Goal: Information Seeking & Learning: Learn about a topic

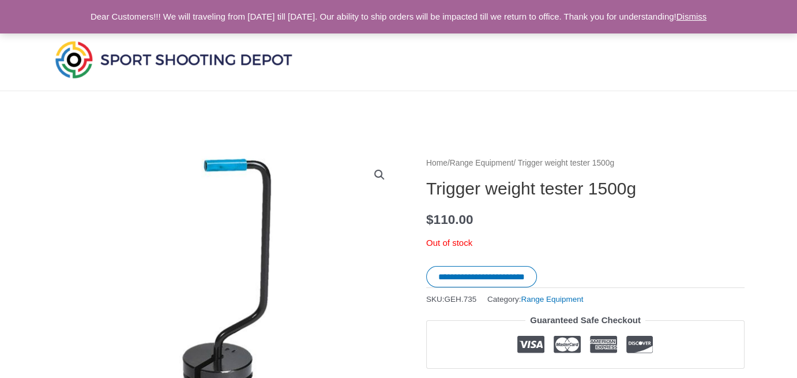
drag, startPoint x: 425, startPoint y: 183, endPoint x: 491, endPoint y: 183, distance: 66.3
click at [606, 185] on h1 "Trigger weight tester 1500g" at bounding box center [585, 188] width 318 height 21
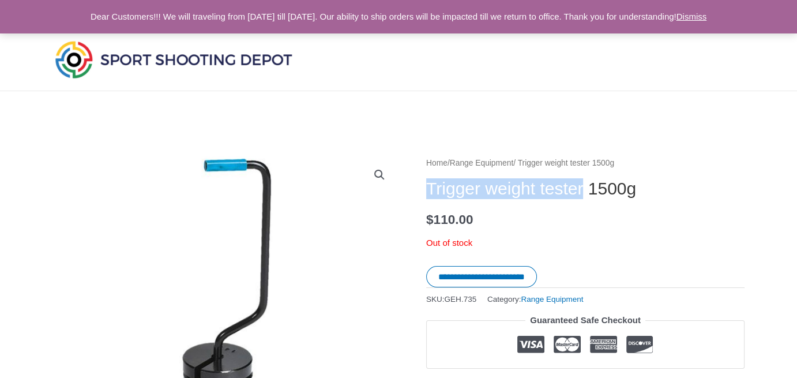
drag, startPoint x: 606, startPoint y: 185, endPoint x: 426, endPoint y: 187, distance: 179.9
click at [426, 187] on h1 "Trigger weight tester 1500g" at bounding box center [585, 188] width 318 height 21
copy h1 "Trigger weight tester"
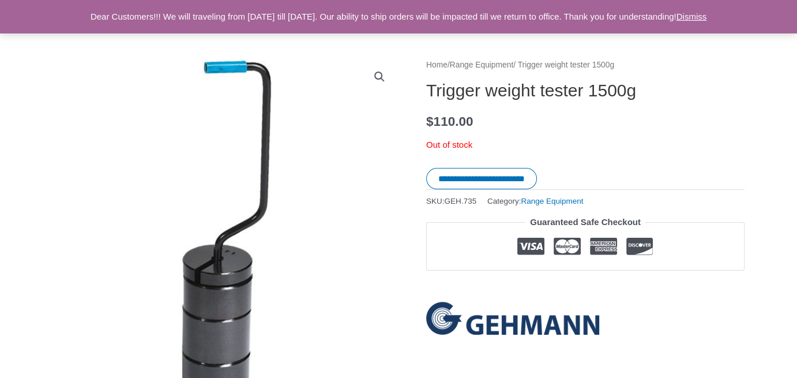
scroll to position [58, 0]
